Goal: Task Accomplishment & Management: Manage account settings

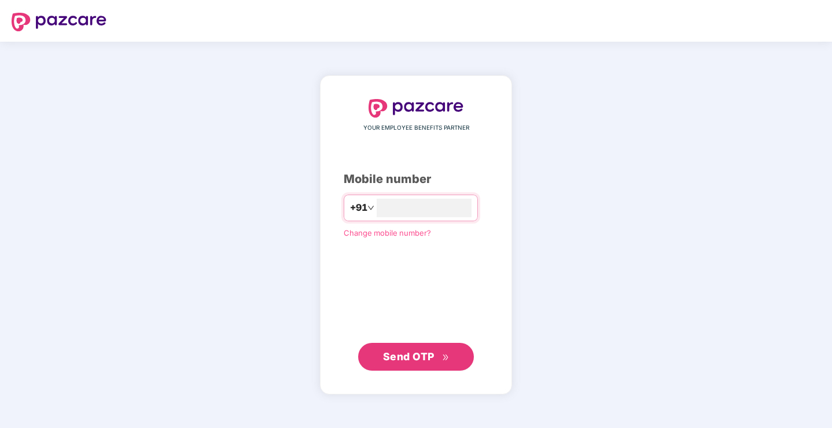
type input "**********"
click at [415, 357] on span "Send OTP" at bounding box center [409, 356] width 52 height 12
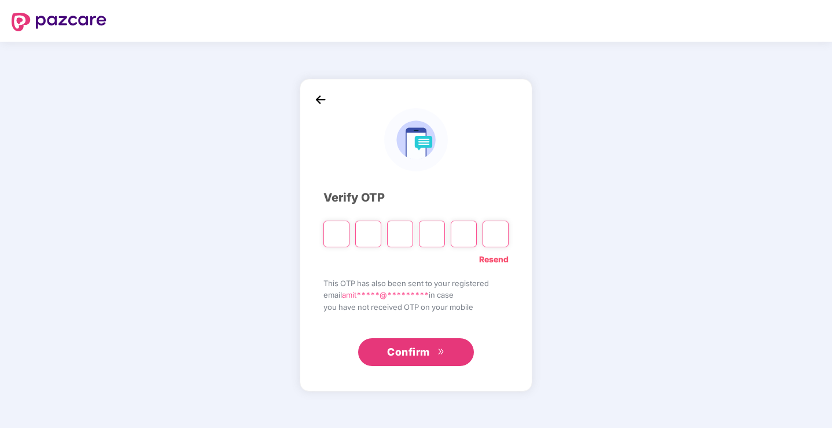
type input "*"
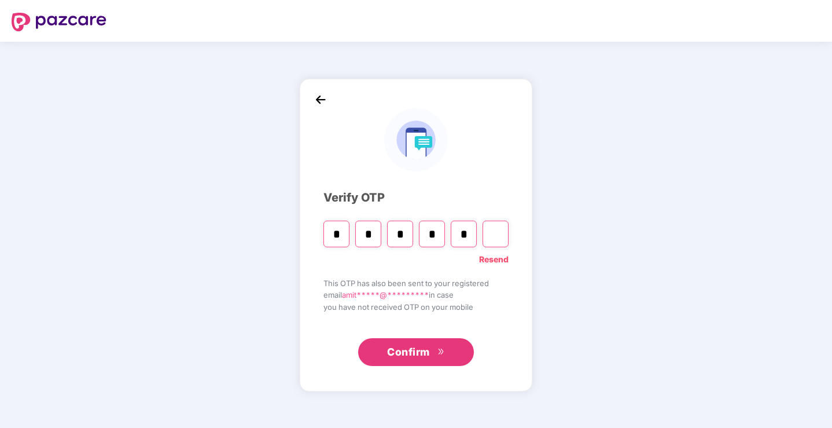
type input "*"
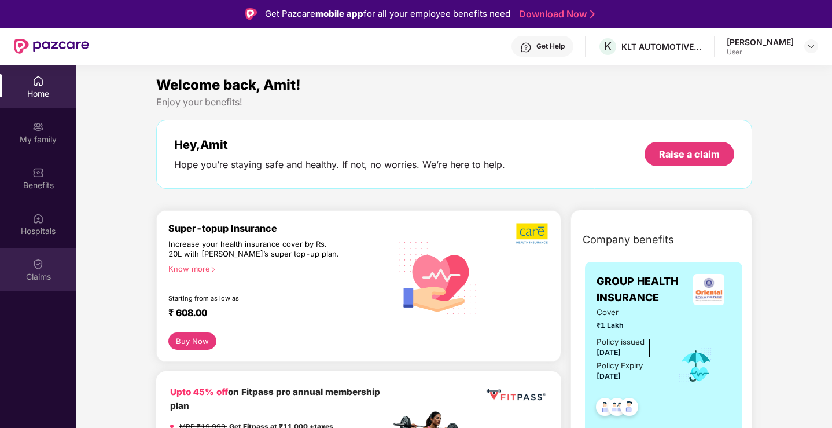
click at [35, 261] on img at bounding box center [38, 264] width 12 height 12
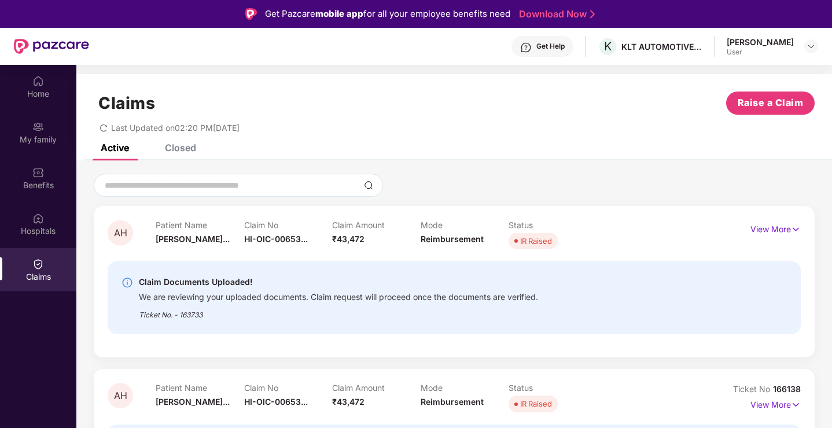
click at [742, 52] on div "User" at bounding box center [760, 51] width 67 height 9
click at [791, 47] on div "User" at bounding box center [760, 51] width 67 height 9
click at [811, 47] on img at bounding box center [811, 46] width 9 height 9
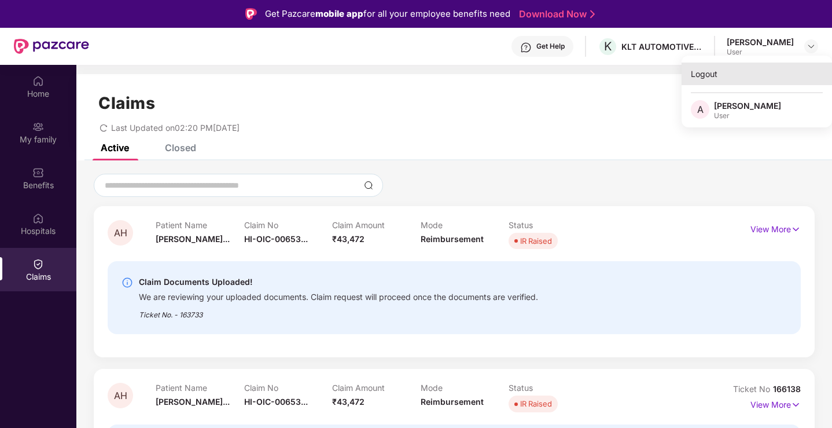
click at [711, 72] on div "Logout" at bounding box center [757, 74] width 151 height 23
